Goal: Task Accomplishment & Management: Manage account settings

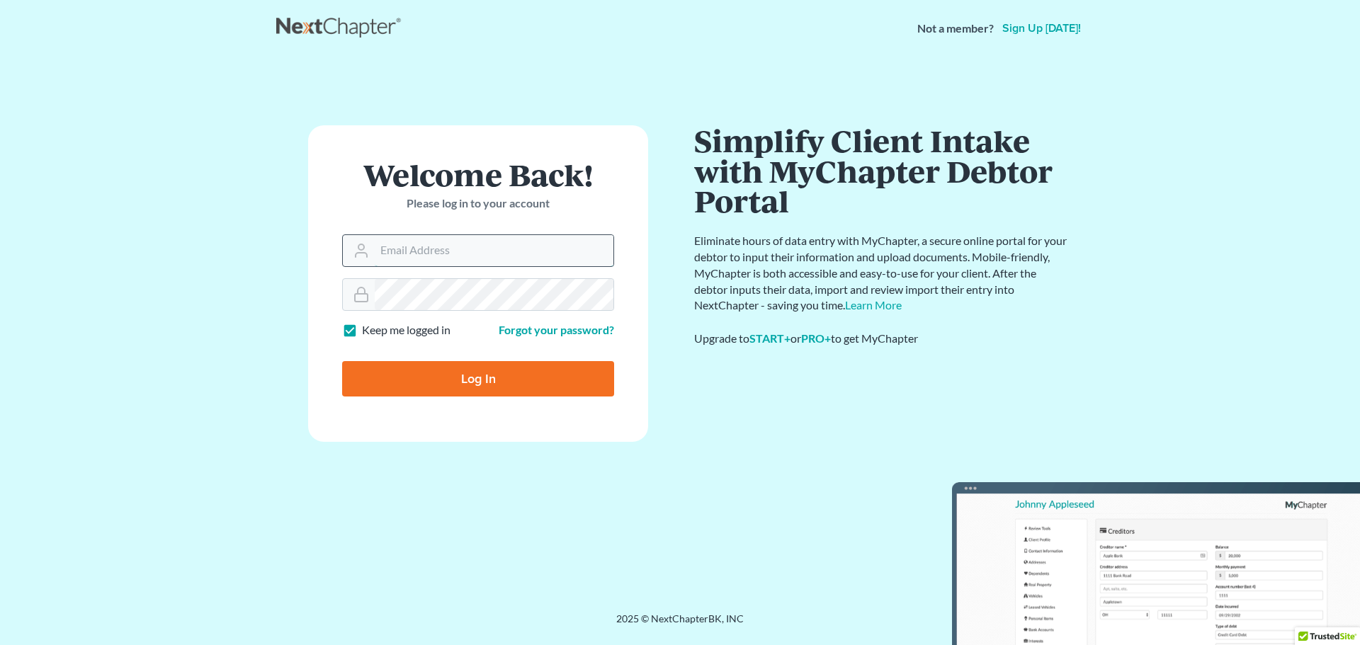
click at [394, 256] on input "Email Address" at bounding box center [494, 250] width 239 height 31
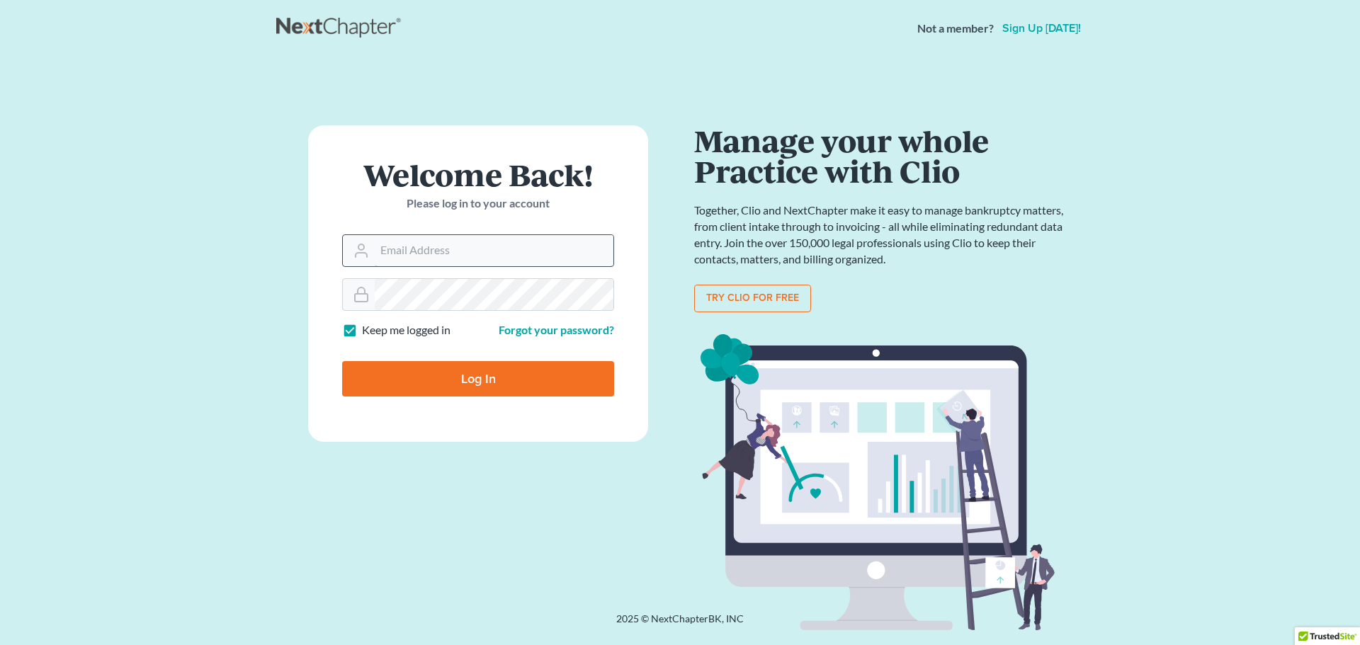
type input "[EMAIL_ADDRESS][DOMAIN_NAME]"
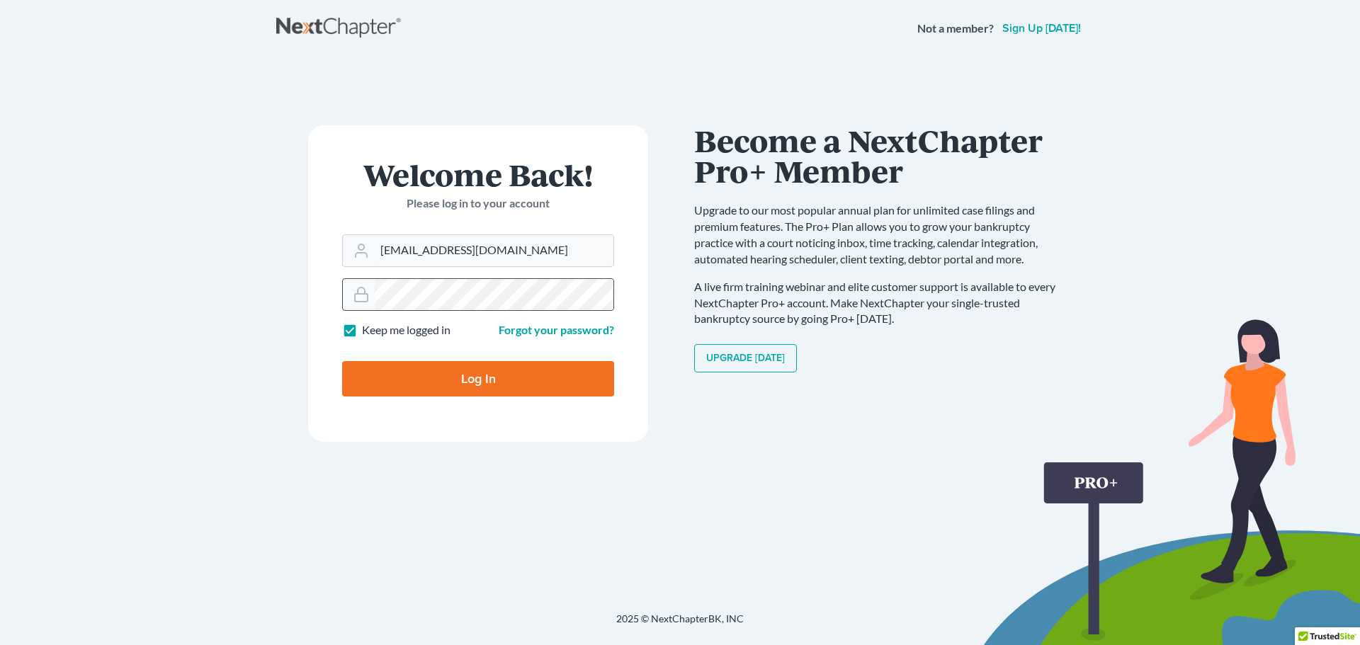
click at [365, 297] on icon at bounding box center [361, 294] width 17 height 17
click at [358, 300] on icon at bounding box center [361, 294] width 17 height 17
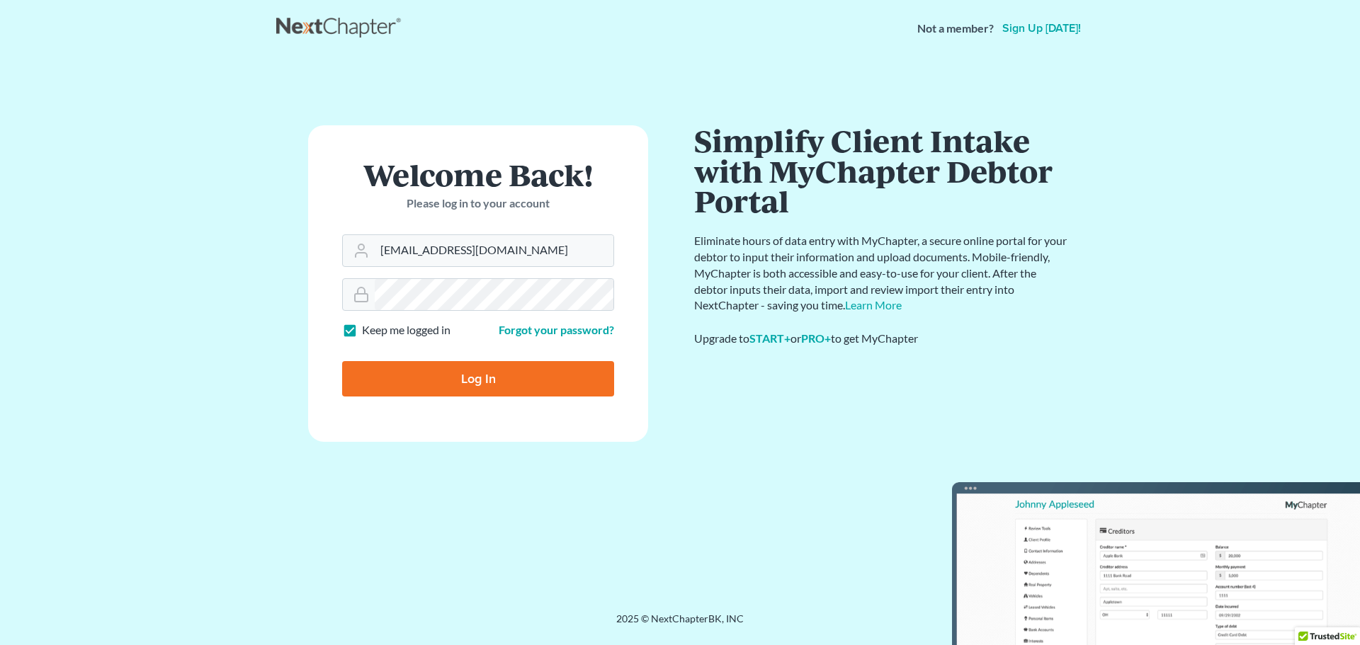
click at [466, 372] on input "Log In" at bounding box center [478, 378] width 272 height 35
type input "Thinking..."
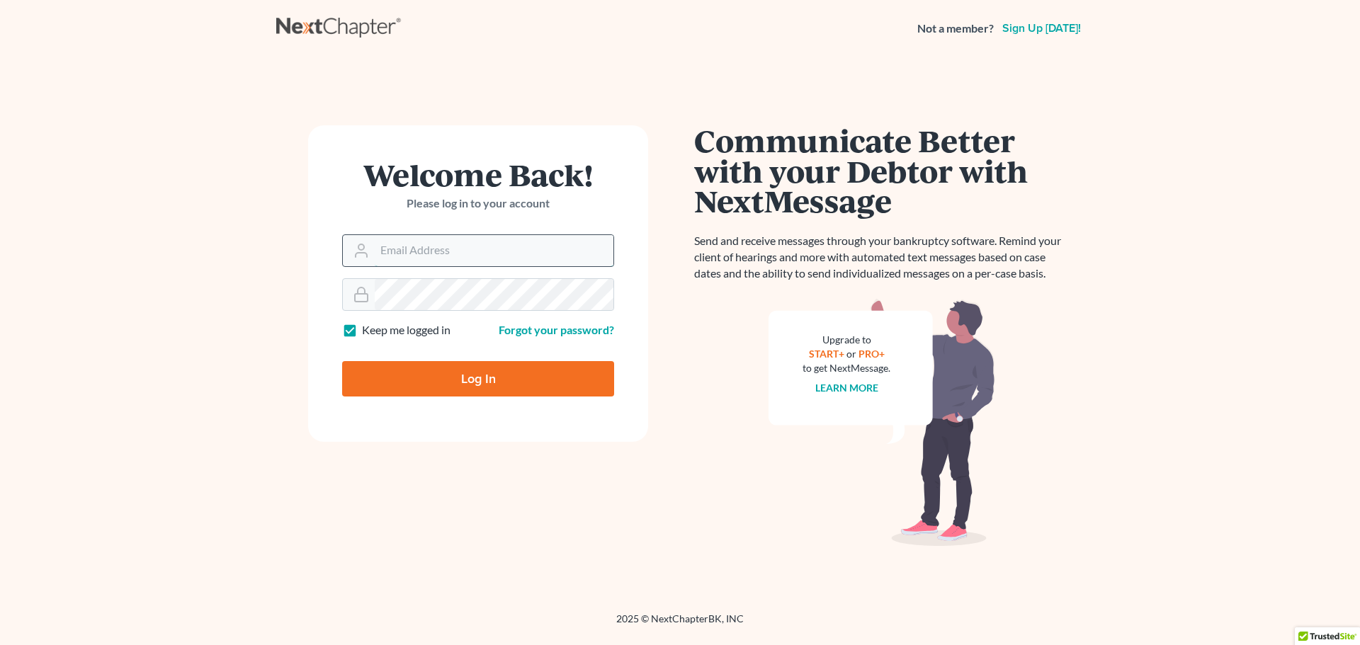
click at [415, 253] on input "Email Address" at bounding box center [494, 250] width 239 height 31
type input "atwelllaw1@gmail.com"
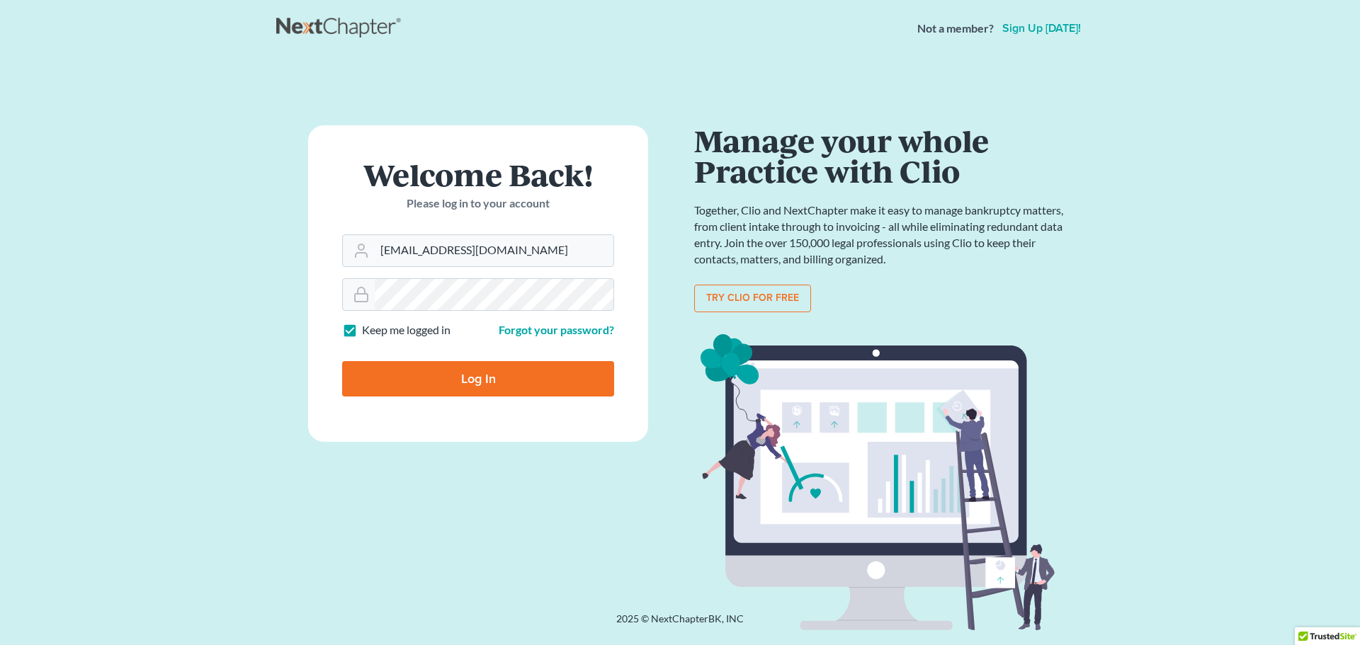
click at [477, 371] on input "Log In" at bounding box center [478, 378] width 272 height 35
type input "Thinking..."
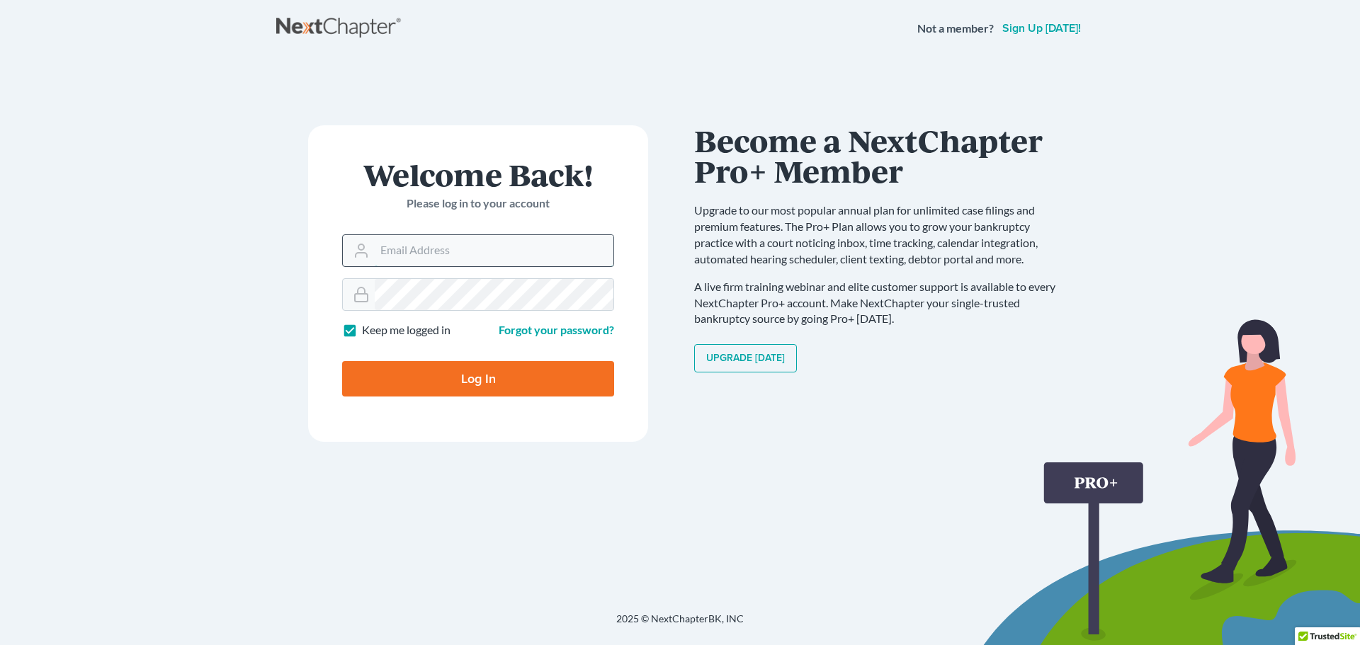
click at [434, 252] on input "Email Address" at bounding box center [494, 250] width 239 height 31
type input "[EMAIL_ADDRESS][DOMAIN_NAME]"
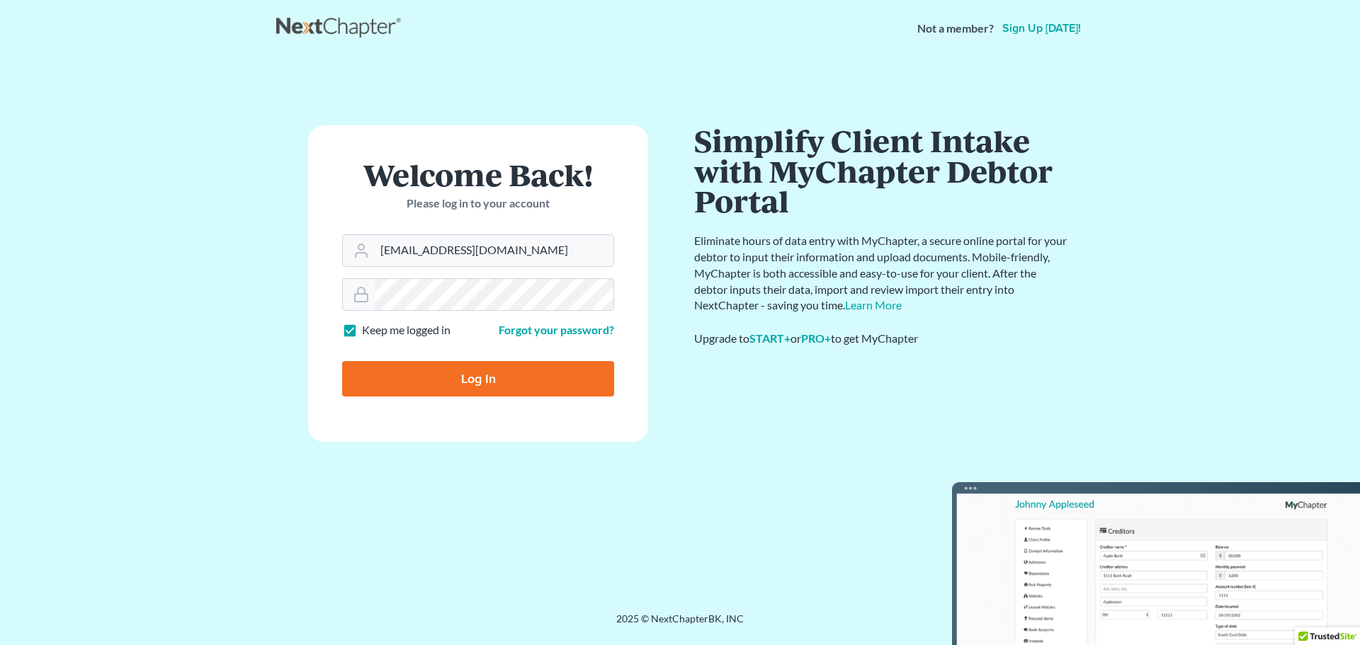
click at [455, 373] on input "Log In" at bounding box center [478, 378] width 272 height 35
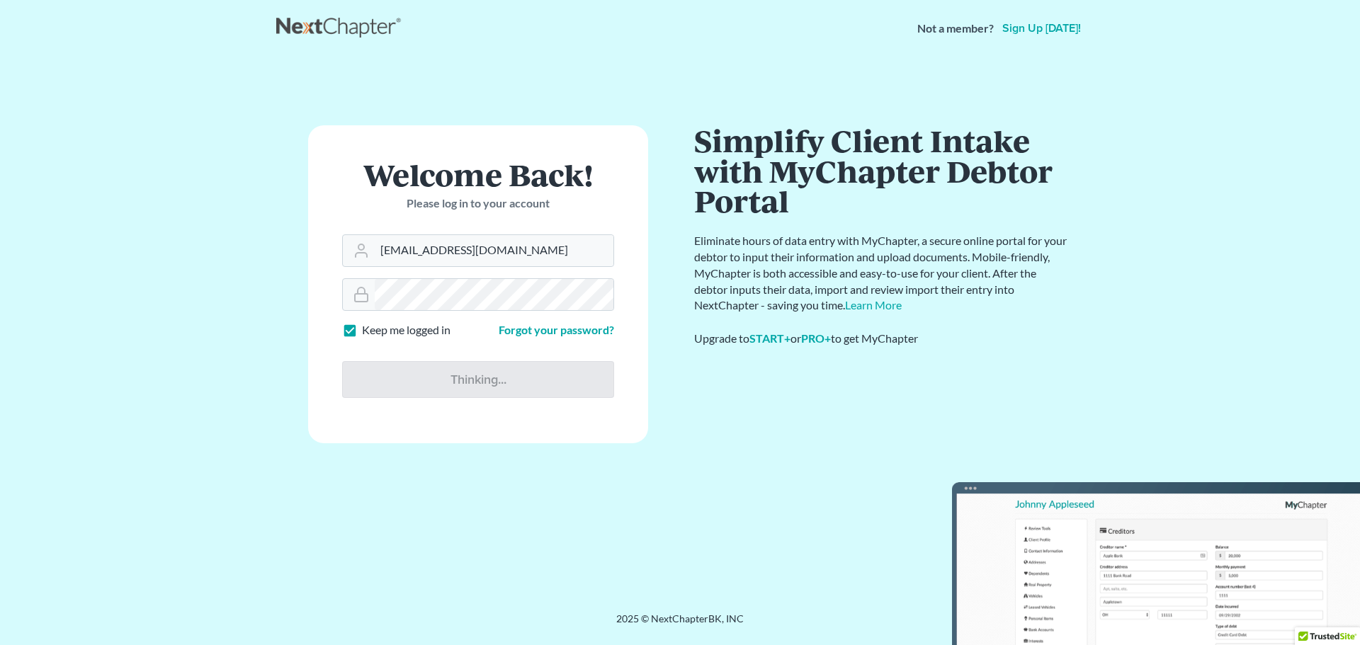
type input "Thinking..."
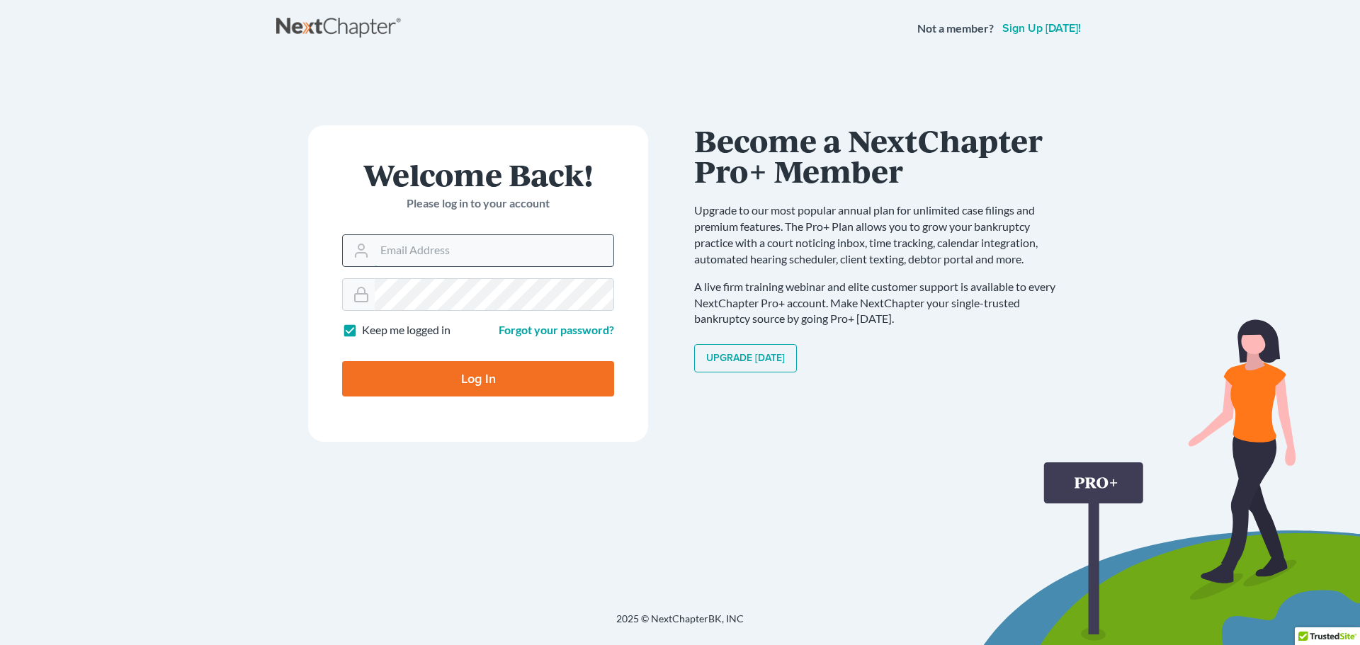
click at [398, 254] on input "Email Address" at bounding box center [494, 250] width 239 height 31
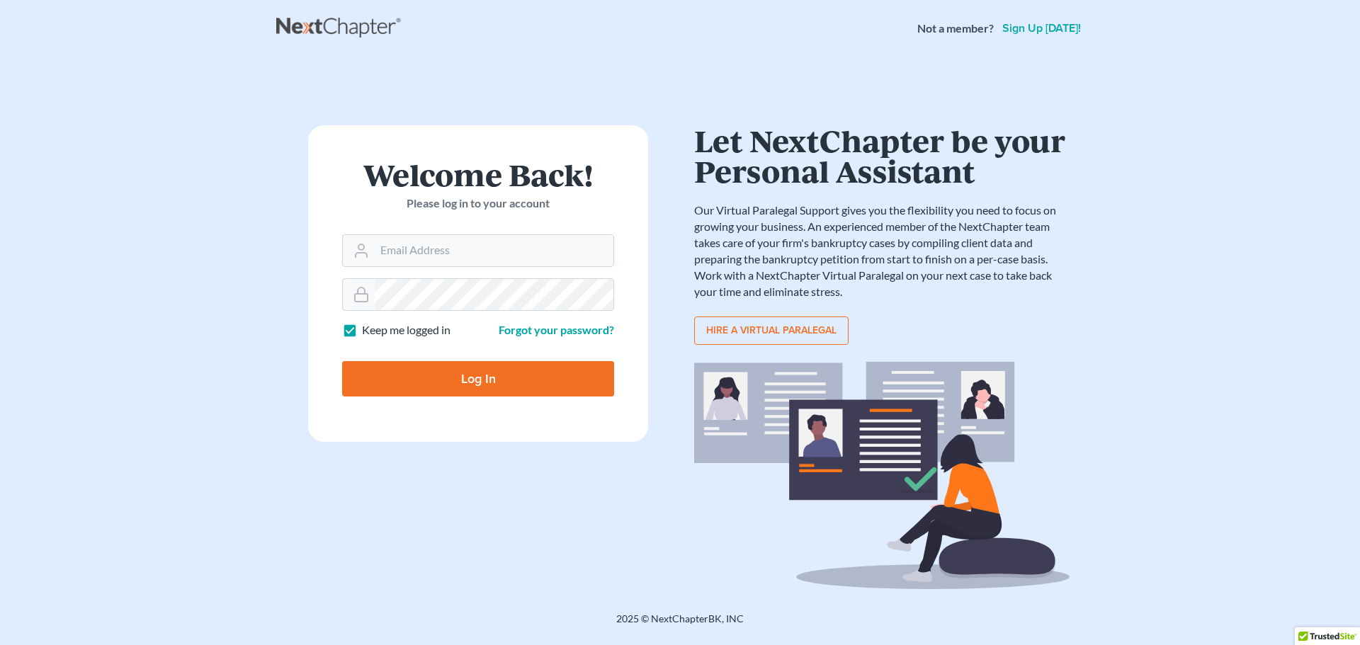
click at [516, 587] on div "Not a member? Sign up today! × Your email or password is incorrect Welcome Back…" at bounding box center [680, 322] width 1360 height 645
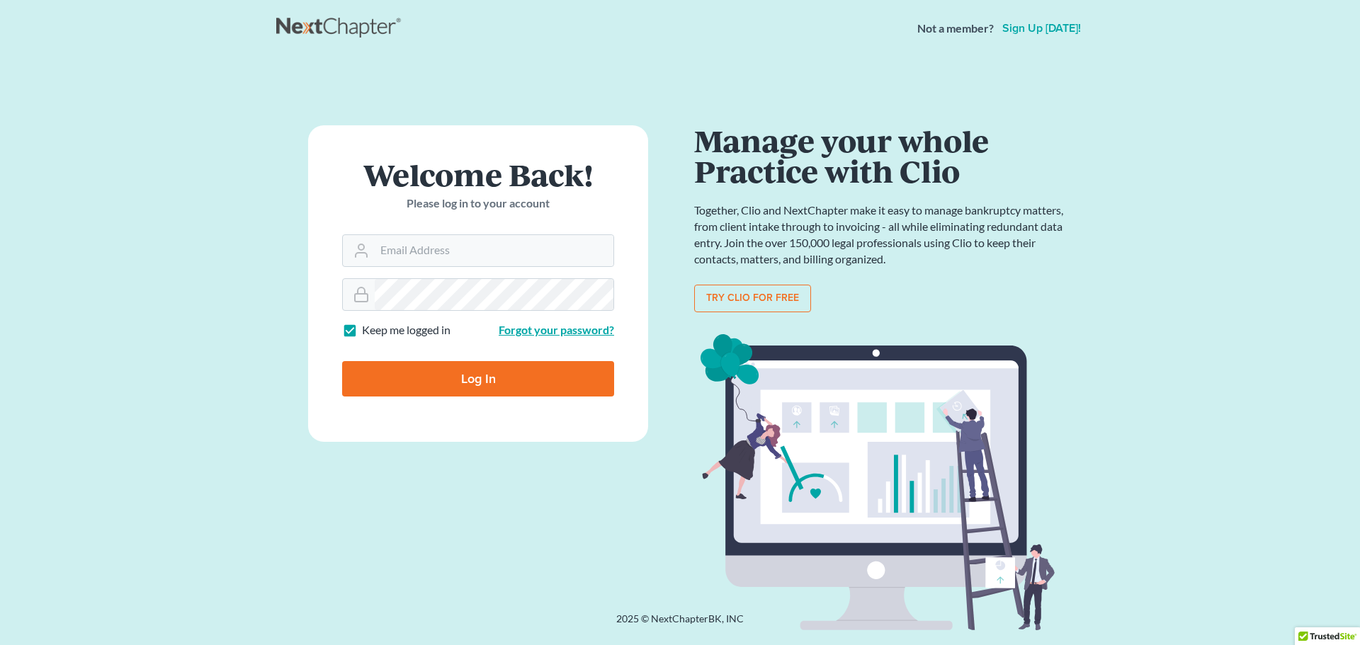
click at [535, 330] on link "Forgot your password?" at bounding box center [556, 329] width 115 height 13
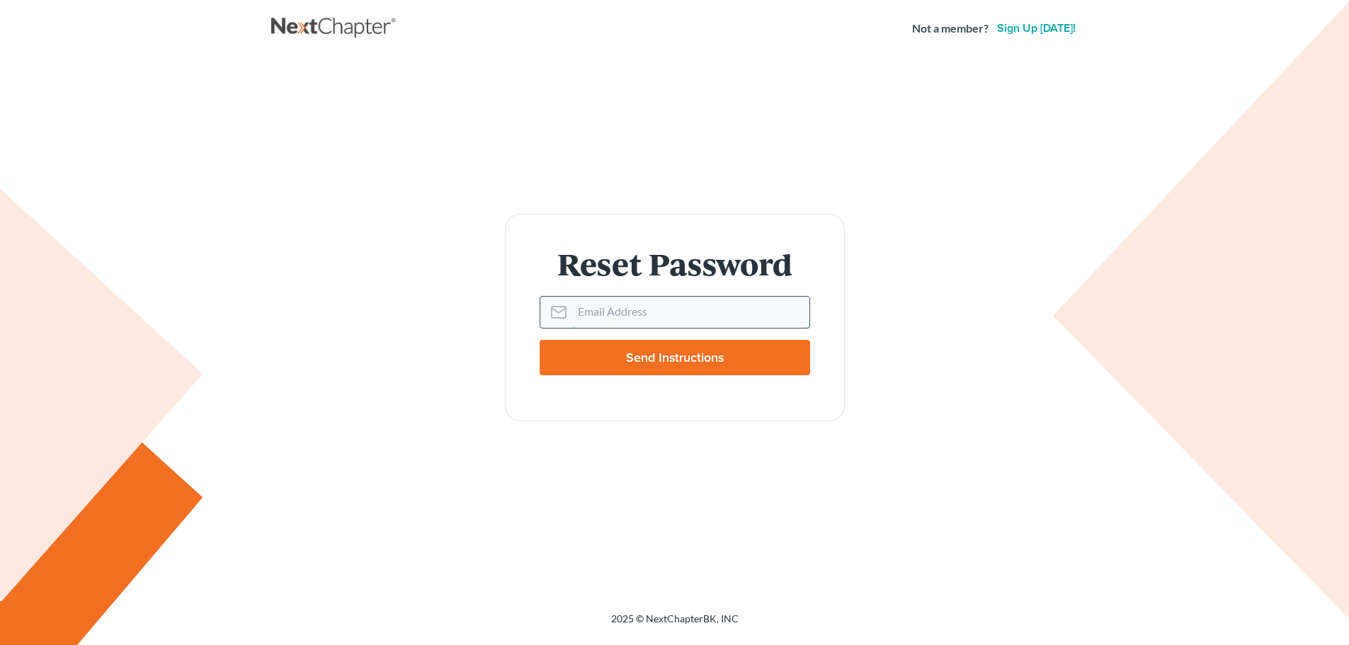
click at [573, 308] on input "Email Address" at bounding box center [690, 312] width 237 height 31
type input "atwelllaw1@gmail.com"
click at [671, 357] on input "Send Instructions" at bounding box center [675, 357] width 271 height 35
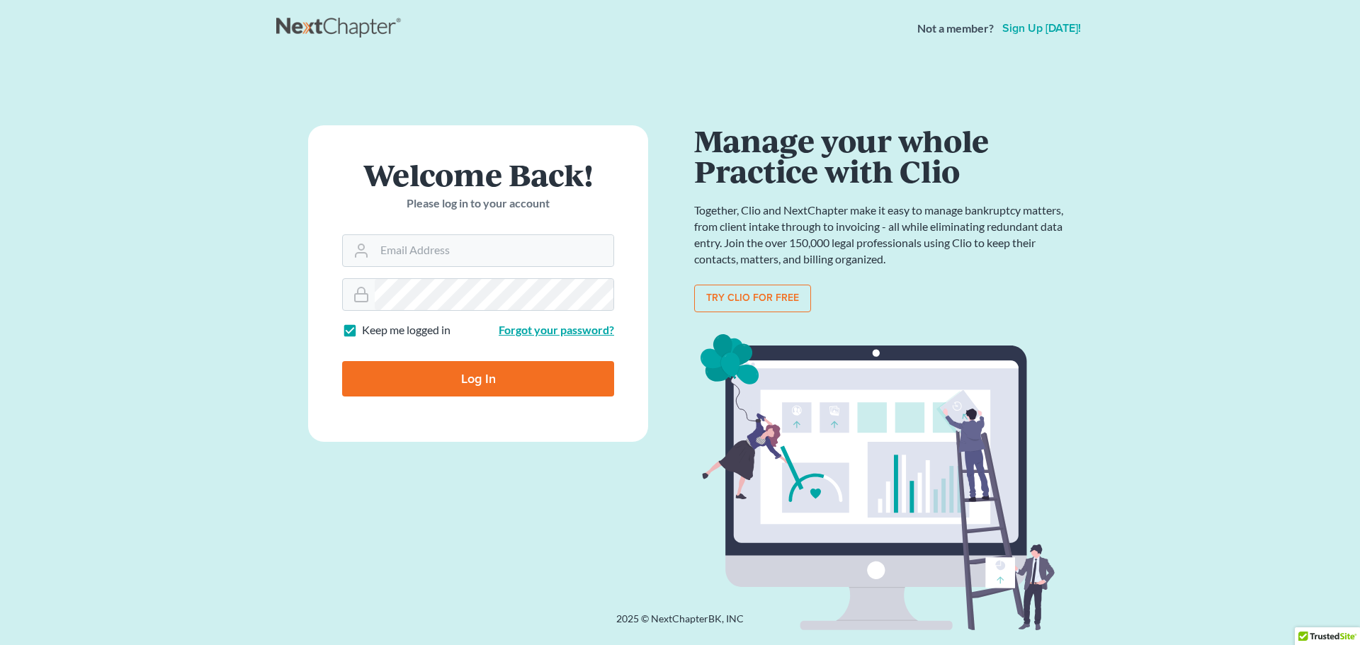
click at [537, 328] on link "Forgot your password?" at bounding box center [556, 329] width 115 height 13
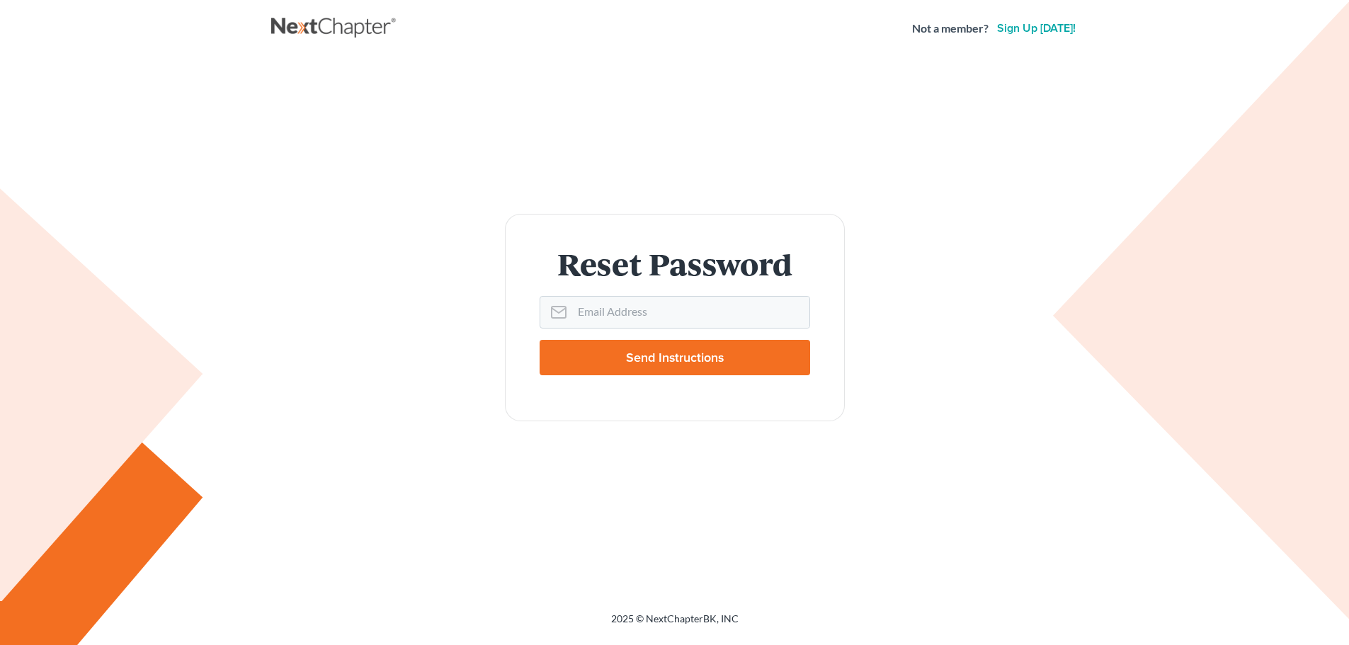
click at [686, 359] on input "Send Instructions" at bounding box center [675, 357] width 271 height 35
click at [576, 312] on input "Email Address" at bounding box center [690, 312] width 237 height 31
type input "[EMAIL_ADDRESS][DOMAIN_NAME]"
click at [637, 355] on input "Send Instructions" at bounding box center [675, 357] width 271 height 35
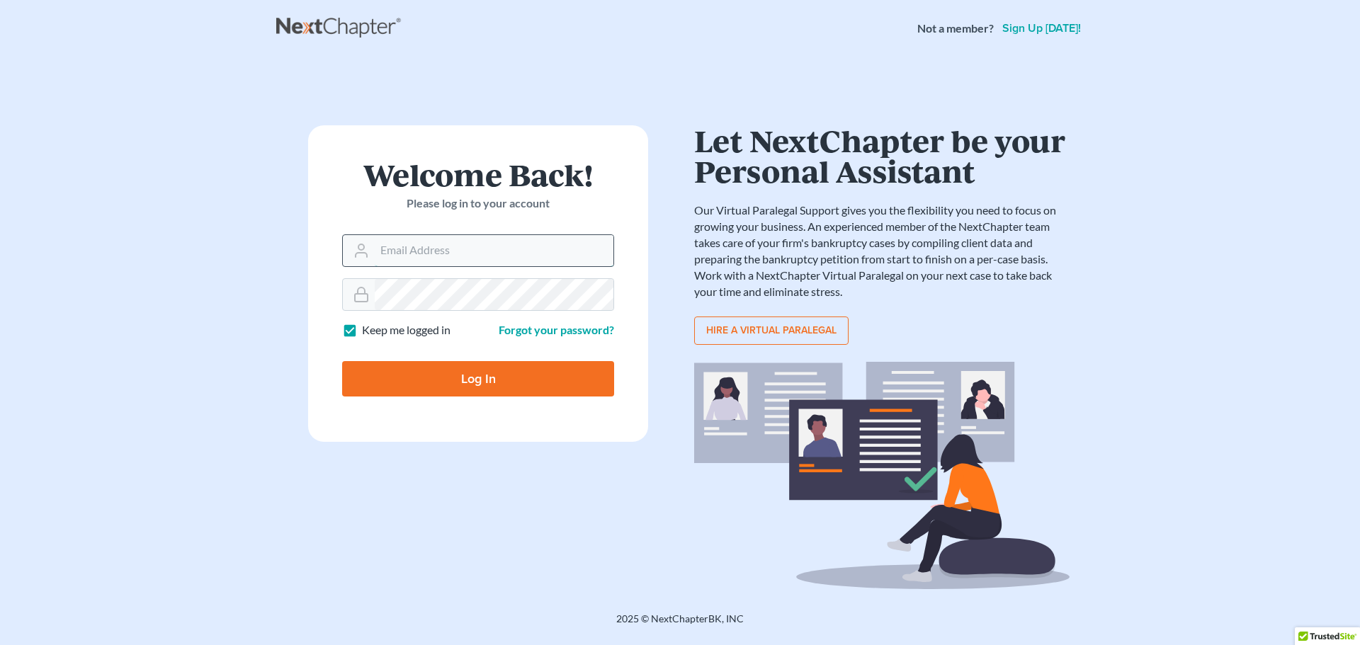
click at [385, 246] on input "Email Address" at bounding box center [494, 250] width 239 height 31
type input "[EMAIL_ADDRESS][DOMAIN_NAME]"
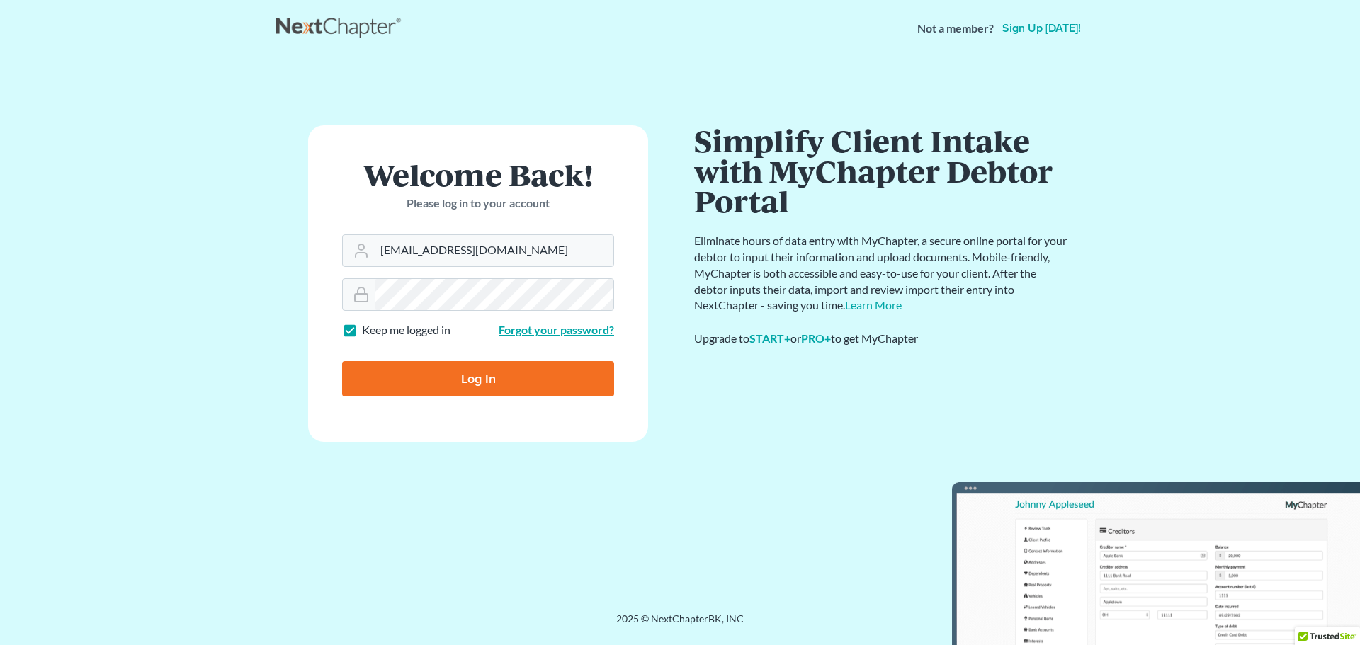
click at [568, 332] on link "Forgot your password?" at bounding box center [556, 329] width 115 height 13
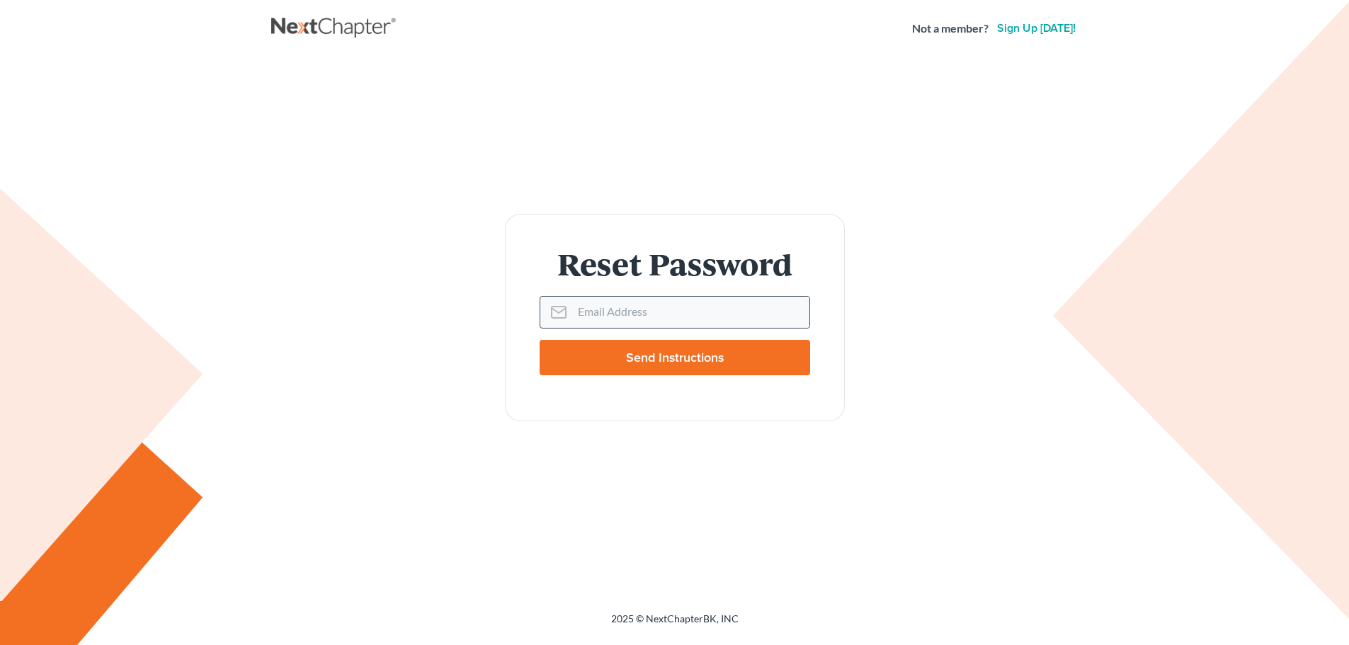
click at [556, 308] on icon at bounding box center [558, 312] width 17 height 17
click at [575, 309] on input "Email Address" at bounding box center [690, 312] width 237 height 31
type input "[EMAIL_ADDRESS][DOMAIN_NAME]"
click at [674, 356] on input "Send Instructions" at bounding box center [675, 357] width 271 height 35
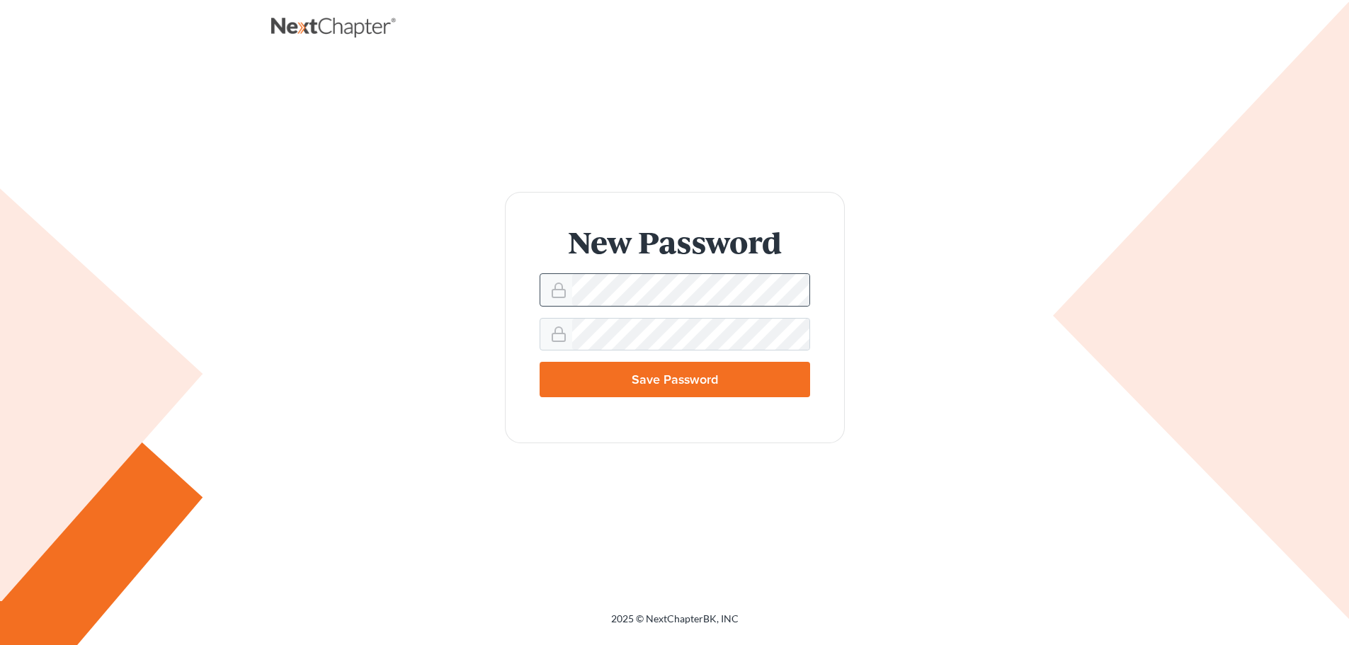
click at [569, 293] on div at bounding box center [556, 289] width 32 height 31
click at [693, 381] on input "Save Password" at bounding box center [675, 379] width 271 height 35
type input "Thinking..."
click at [662, 378] on input "Save Password" at bounding box center [675, 379] width 271 height 35
type input "Thinking..."
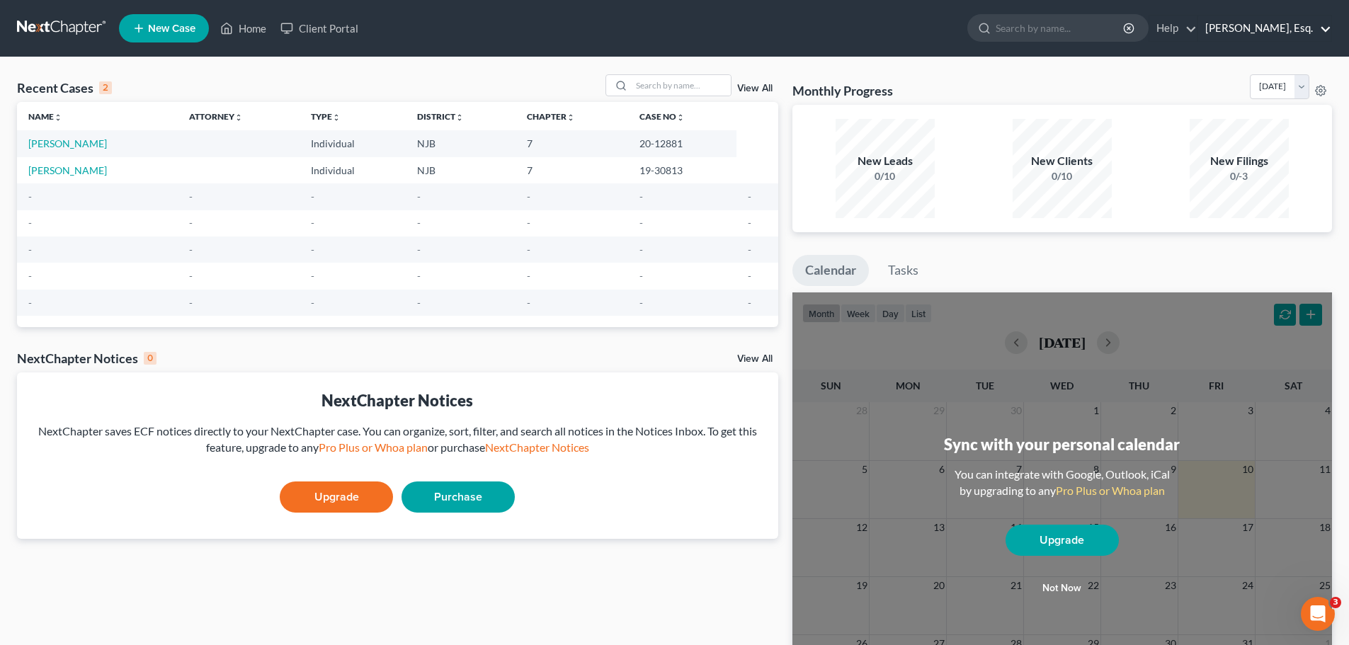
click at [1248, 23] on link "Anthony R. Atwell, Esq." at bounding box center [1264, 28] width 133 height 25
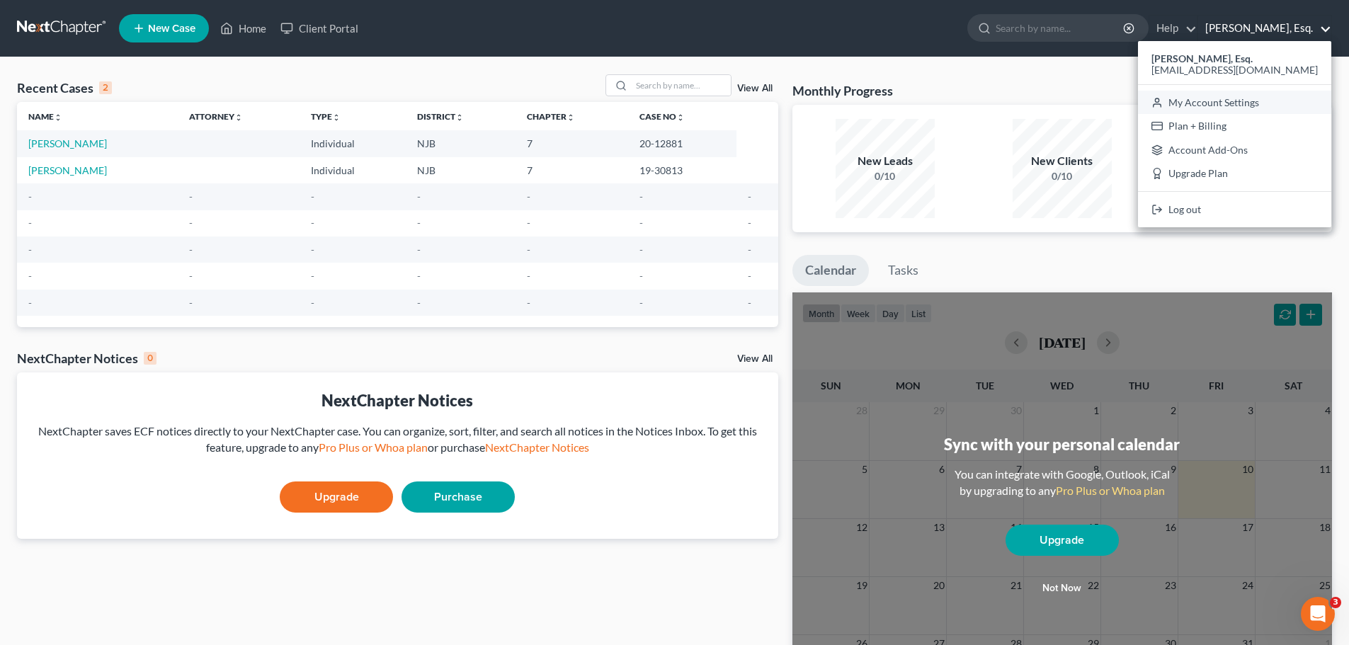
click at [1252, 96] on link "My Account Settings" at bounding box center [1234, 103] width 193 height 24
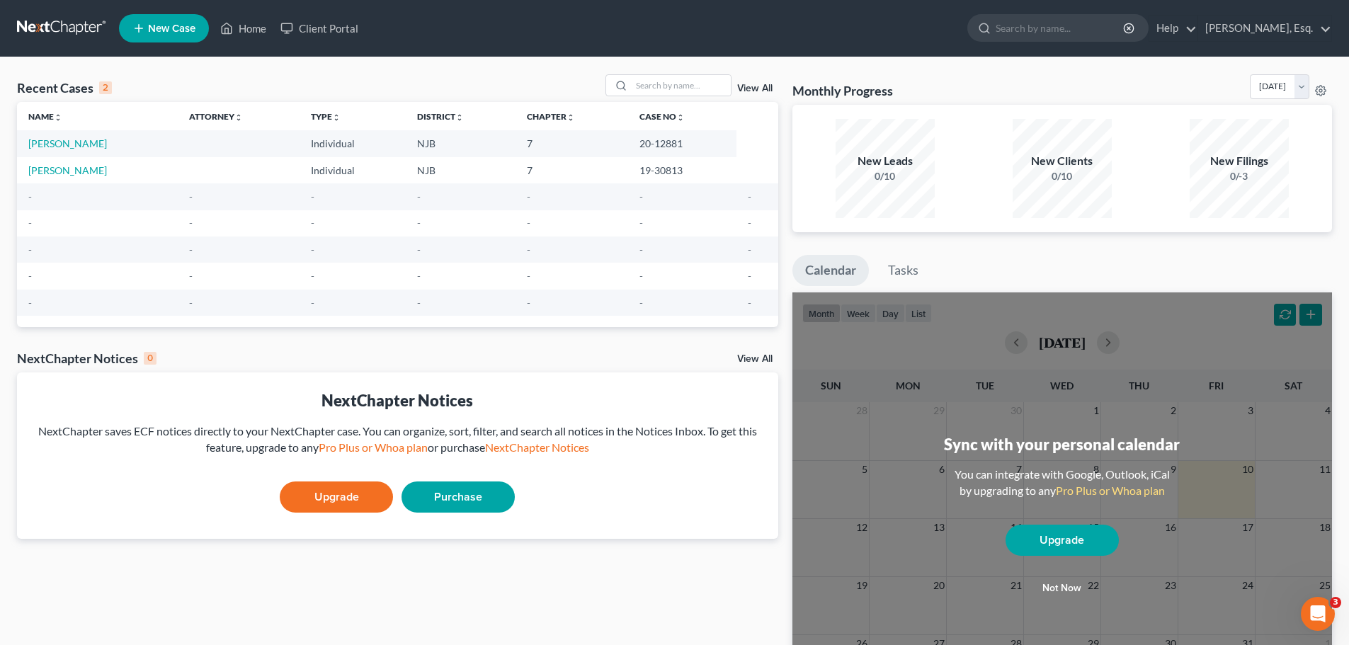
select select "24"
select select "33"
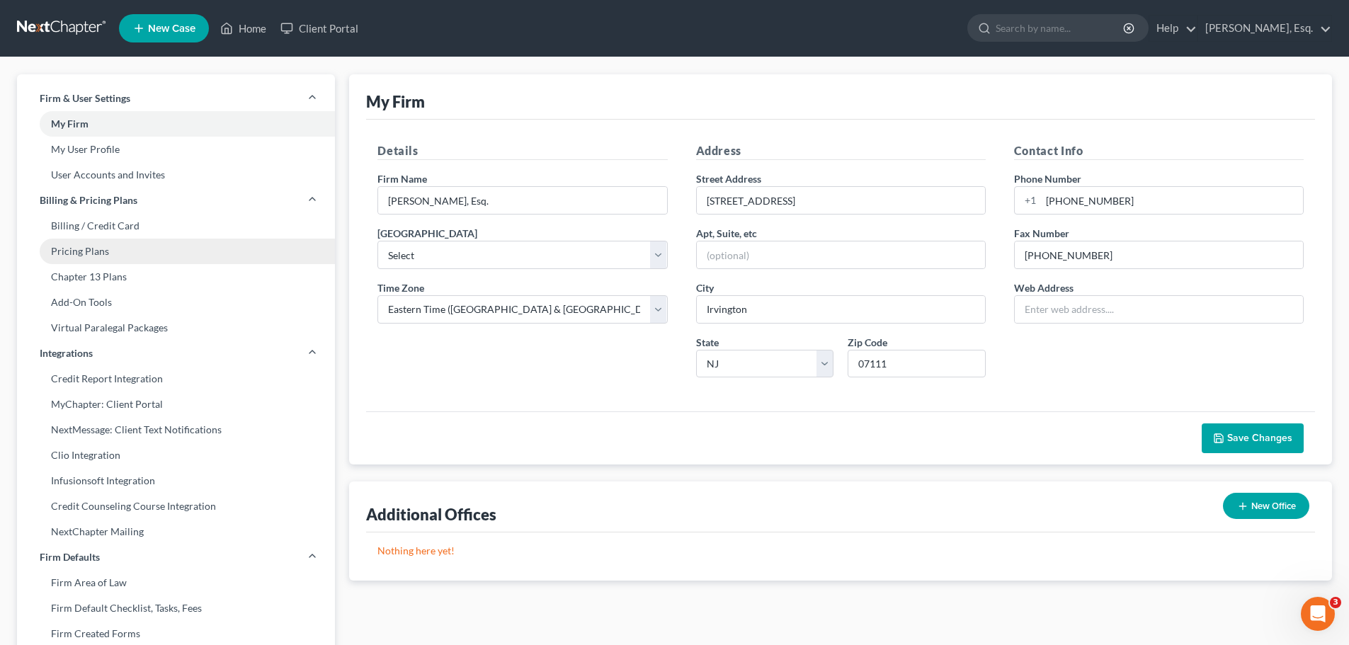
click at [98, 249] on link "Pricing Plans" at bounding box center [176, 251] width 318 height 25
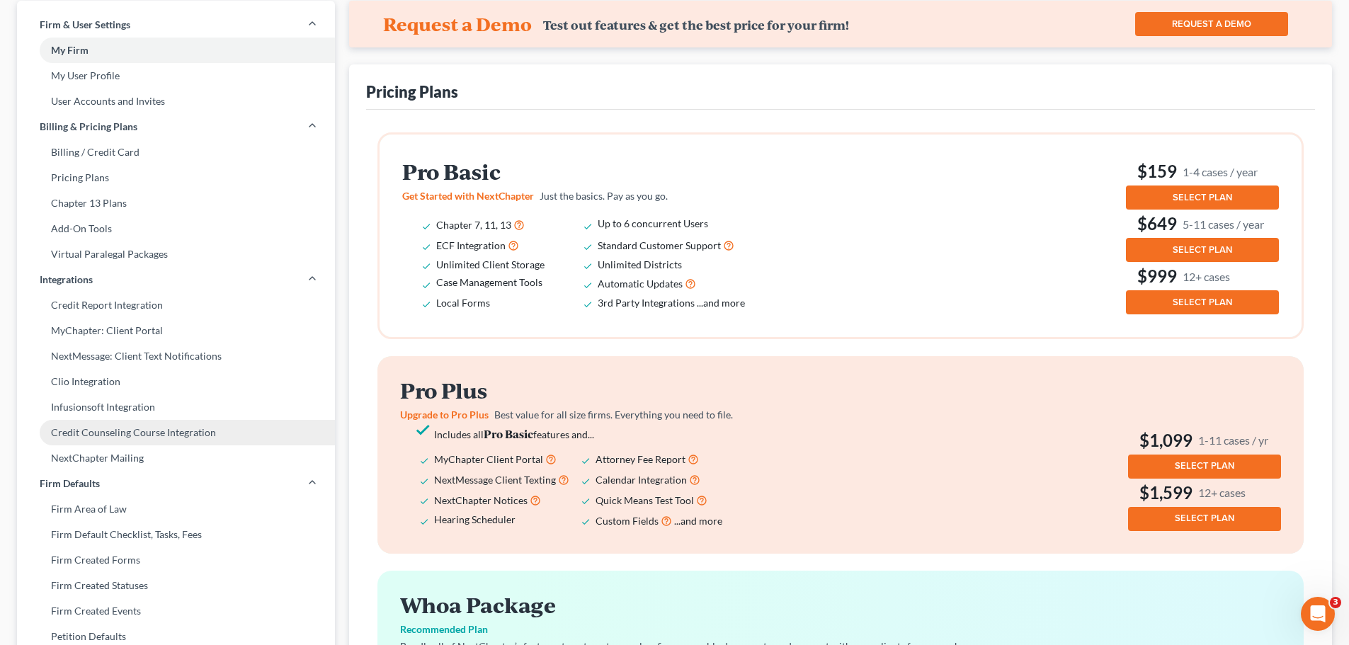
scroll to position [3, 0]
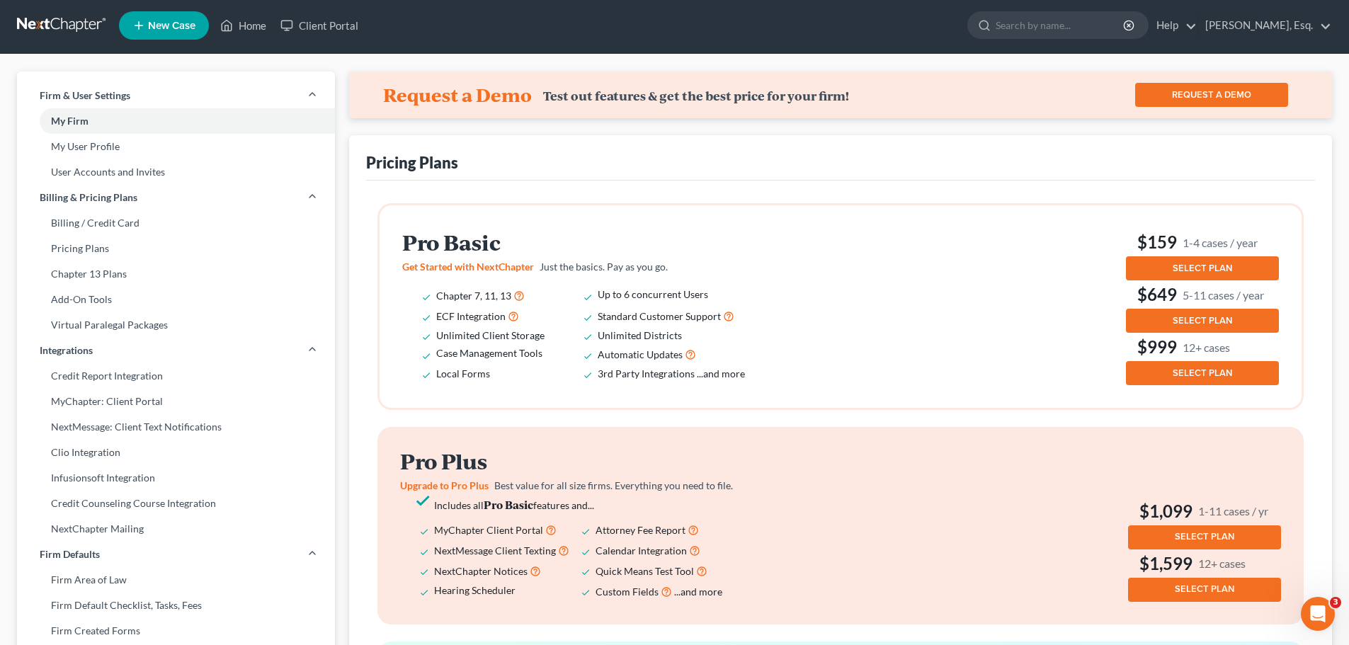
click at [1216, 85] on link "REQUEST A DEMO" at bounding box center [1211, 95] width 153 height 24
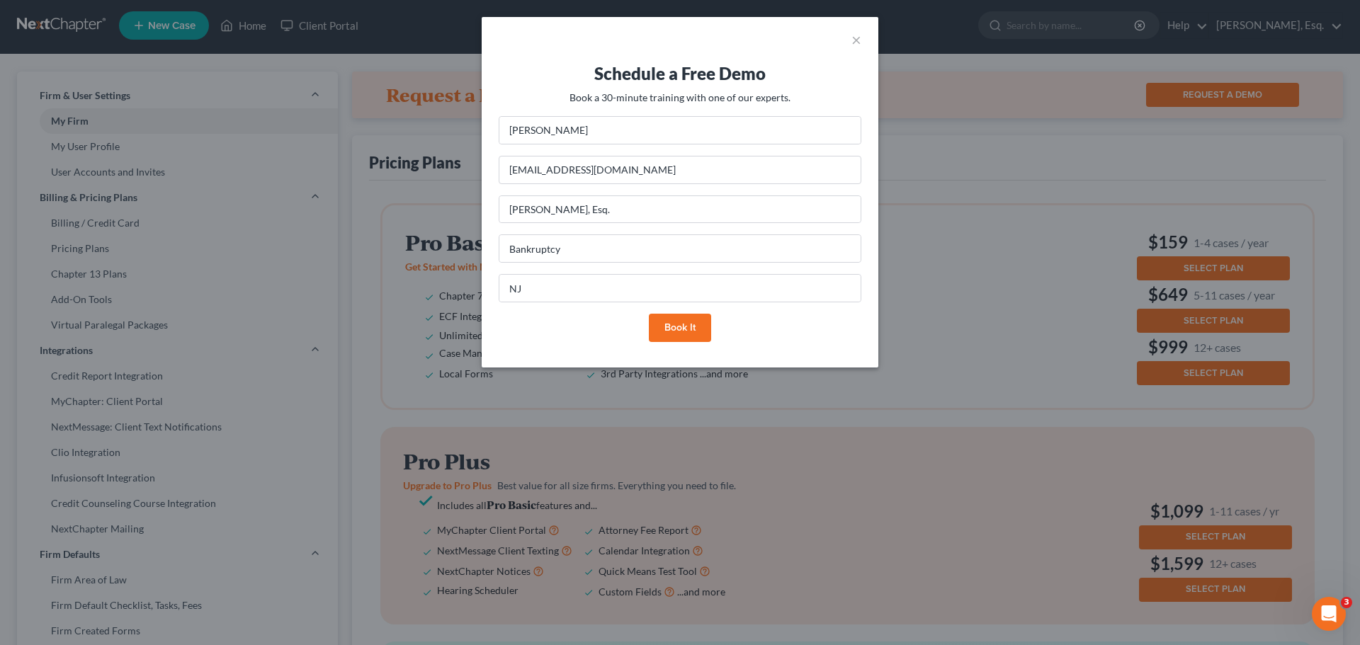
click at [537, 351] on div "Schedule a Free Demo Book a 30-minute training with one of our experts. Anthony…" at bounding box center [680, 214] width 397 height 305
click at [853, 33] on button "×" at bounding box center [856, 39] width 10 height 17
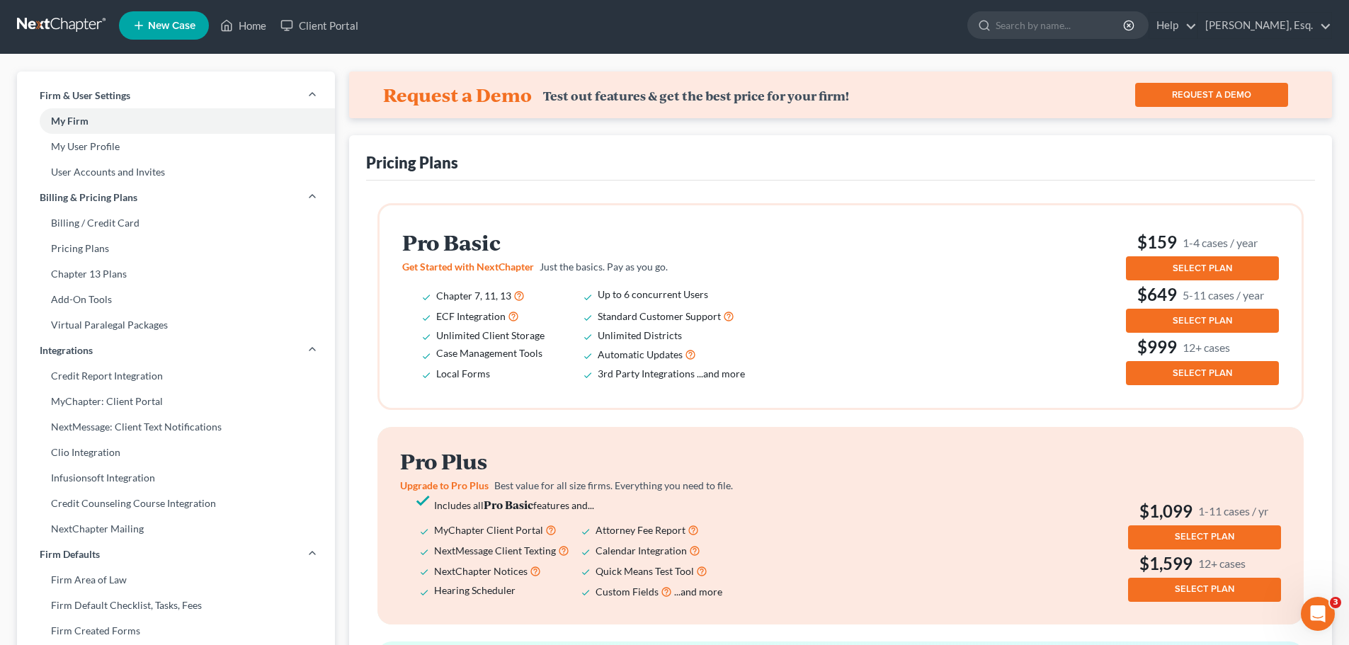
click at [1210, 93] on link "REQUEST A DEMO" at bounding box center [1211, 95] width 153 height 24
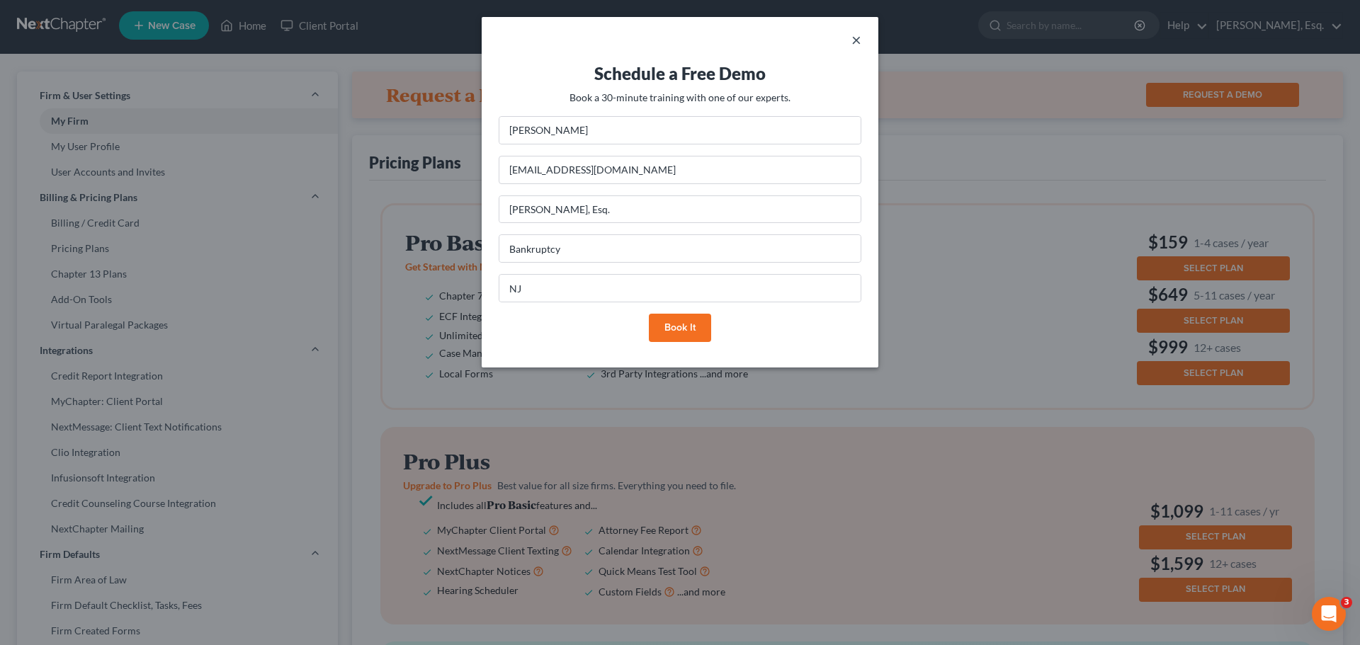
click at [858, 38] on button "×" at bounding box center [856, 39] width 10 height 17
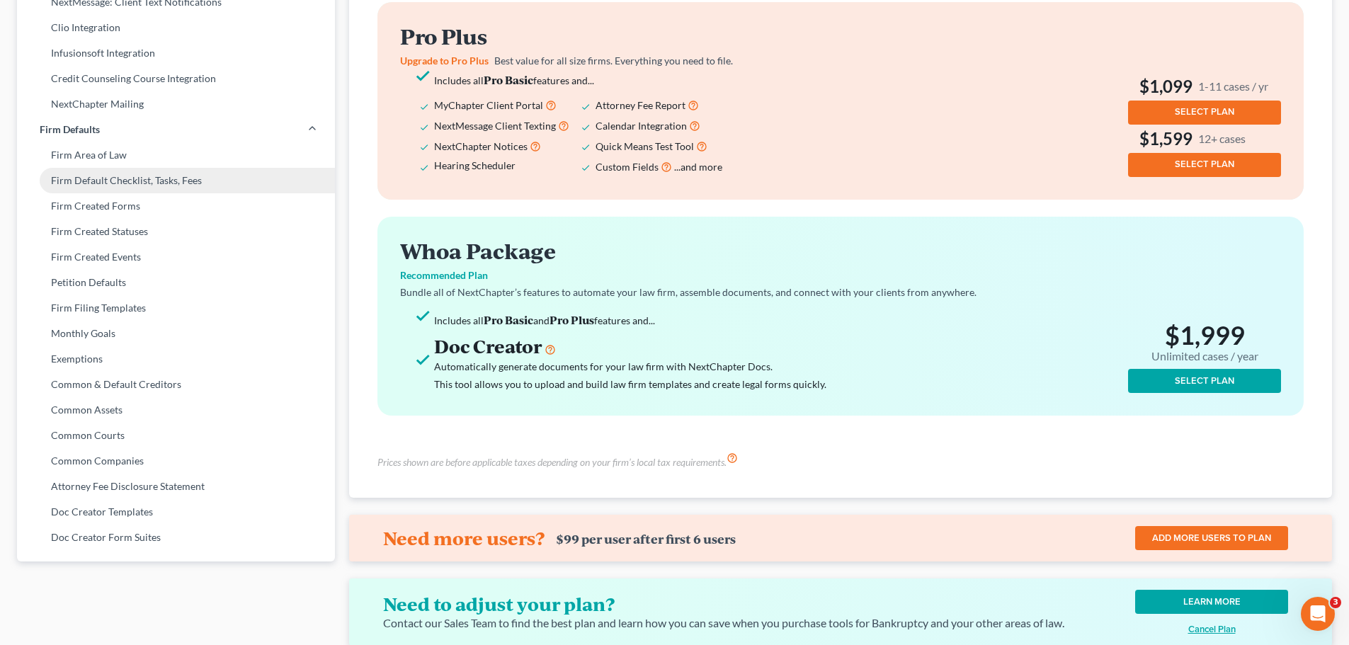
scroll to position [499, 0]
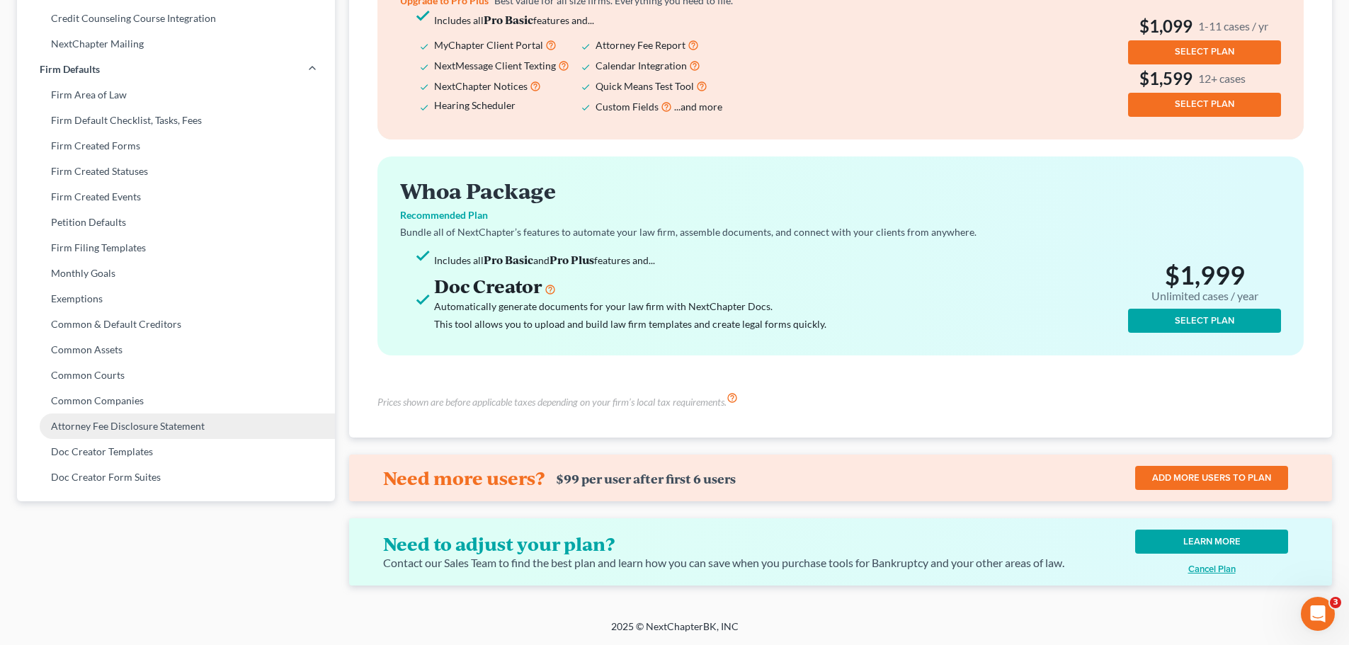
click at [168, 416] on link "Attorney Fee Disclosure Statement" at bounding box center [176, 426] width 318 height 25
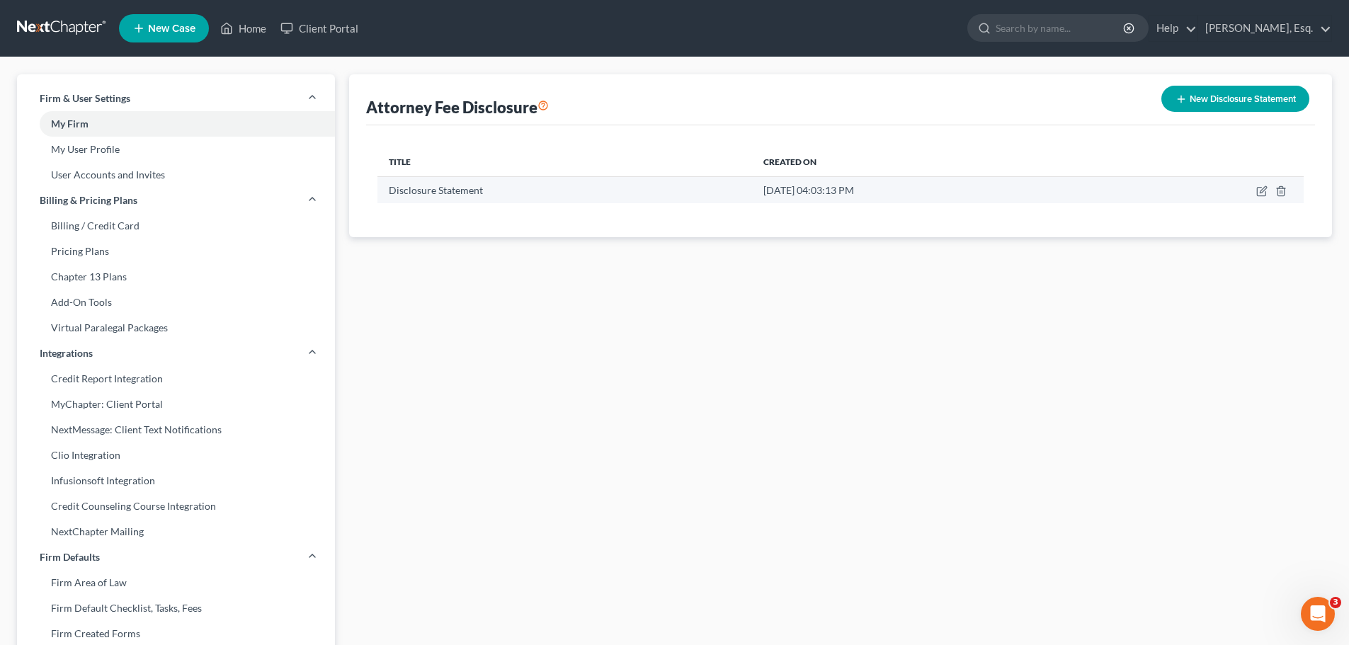
click at [423, 190] on span "Disclosure Statement" at bounding box center [436, 190] width 94 height 12
click at [416, 196] on div "Disclosure Statement" at bounding box center [565, 190] width 352 height 14
click at [430, 192] on span "Disclosure Statement" at bounding box center [436, 190] width 94 height 12
click at [1252, 93] on button "New Disclosure Statement" at bounding box center [1235, 99] width 148 height 26
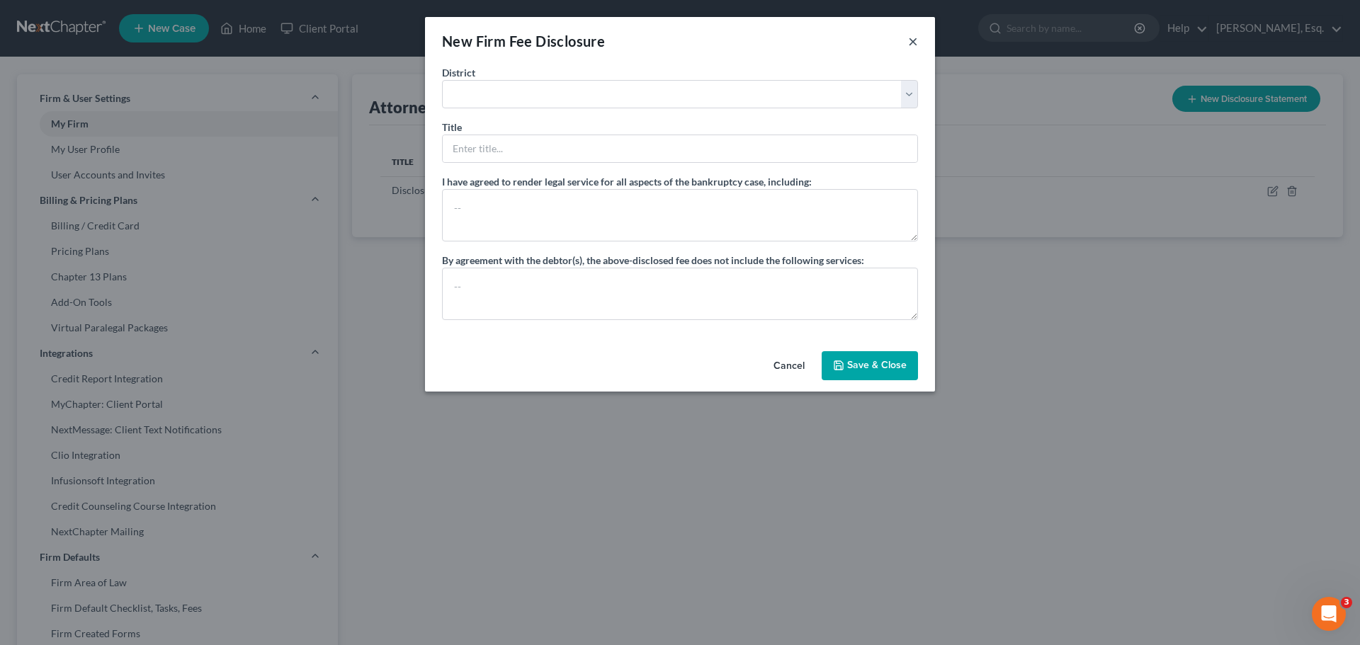
click at [916, 41] on button "×" at bounding box center [913, 41] width 10 height 17
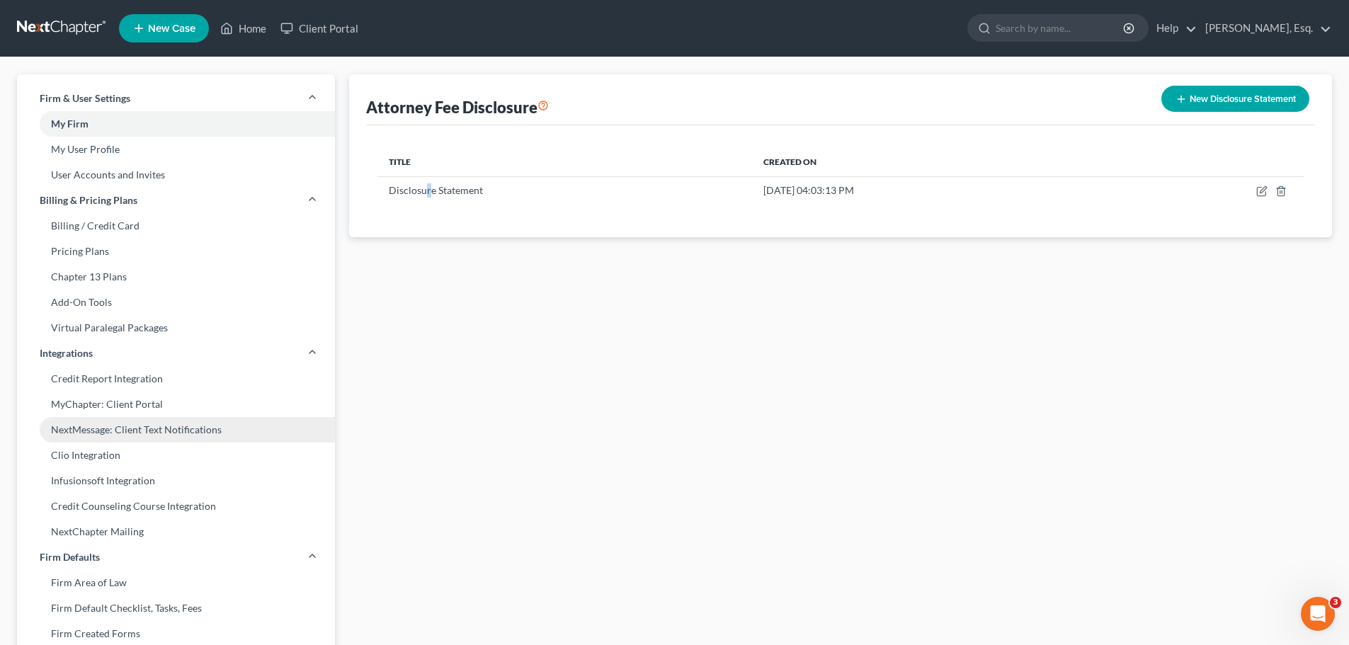
click at [119, 429] on link "NextMessage: Client Text Notifications" at bounding box center [176, 429] width 318 height 25
